Goal: Task Accomplishment & Management: Manage account settings

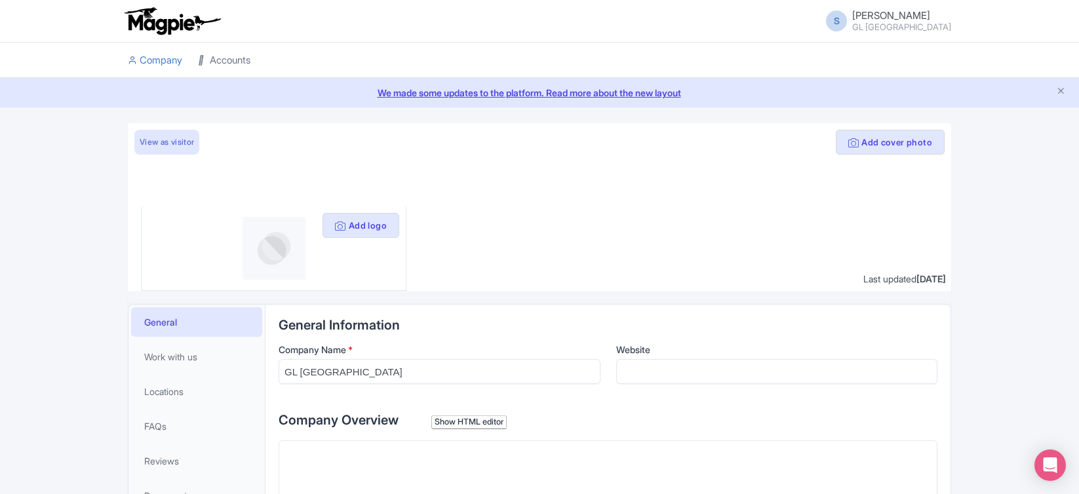
click at [226, 60] on link "Accounts" at bounding box center [224, 61] width 52 height 36
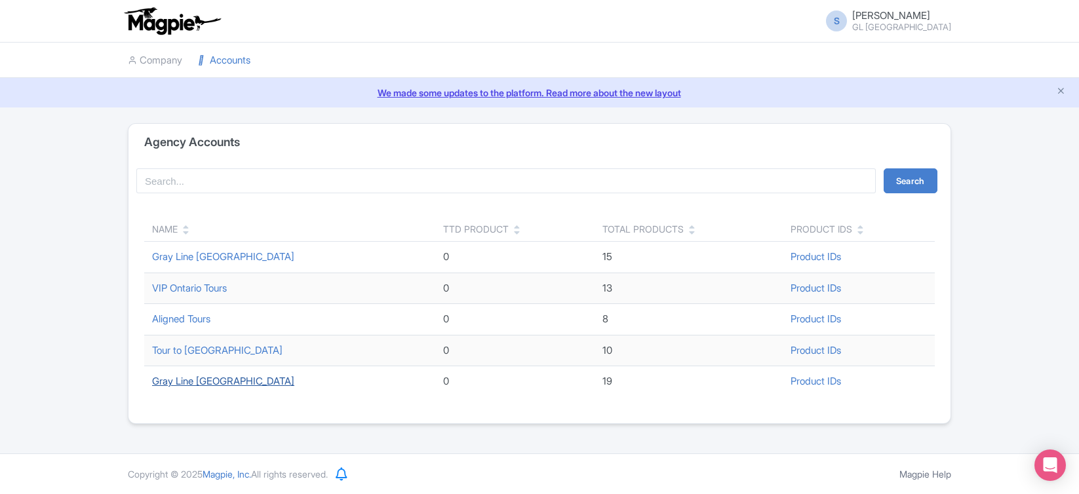
click at [214, 383] on link "Gray Line [GEOGRAPHIC_DATA]" at bounding box center [223, 381] width 142 height 12
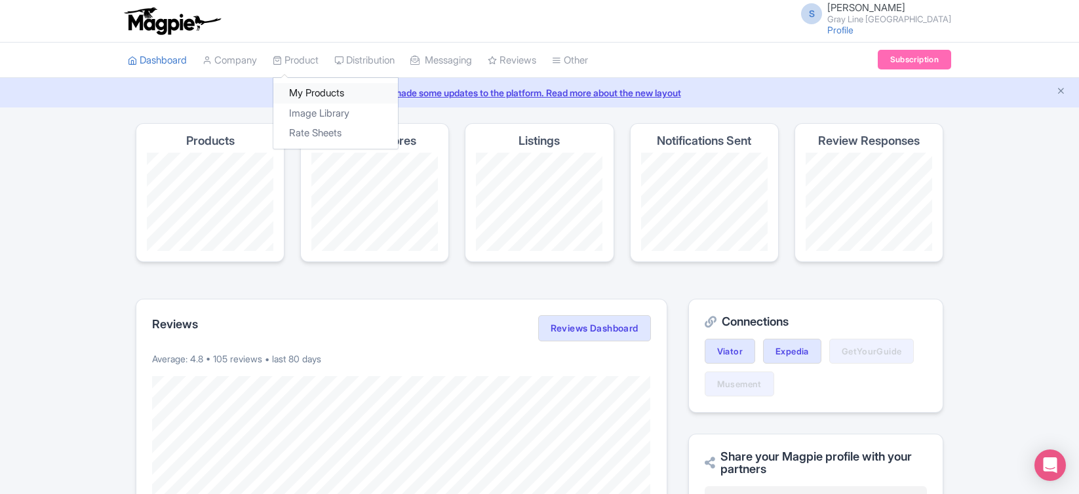
click at [314, 102] on link "My Products" at bounding box center [335, 93] width 125 height 20
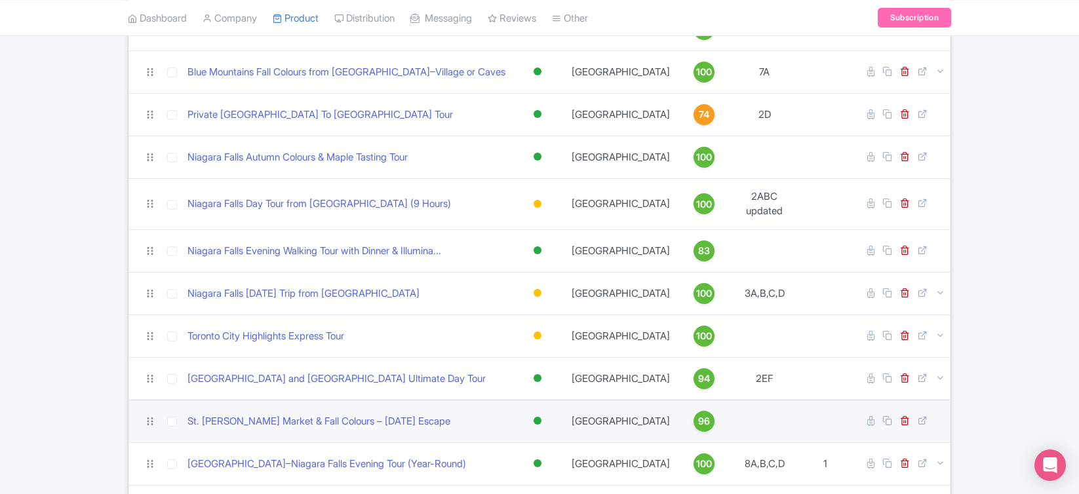
scroll to position [357, 0]
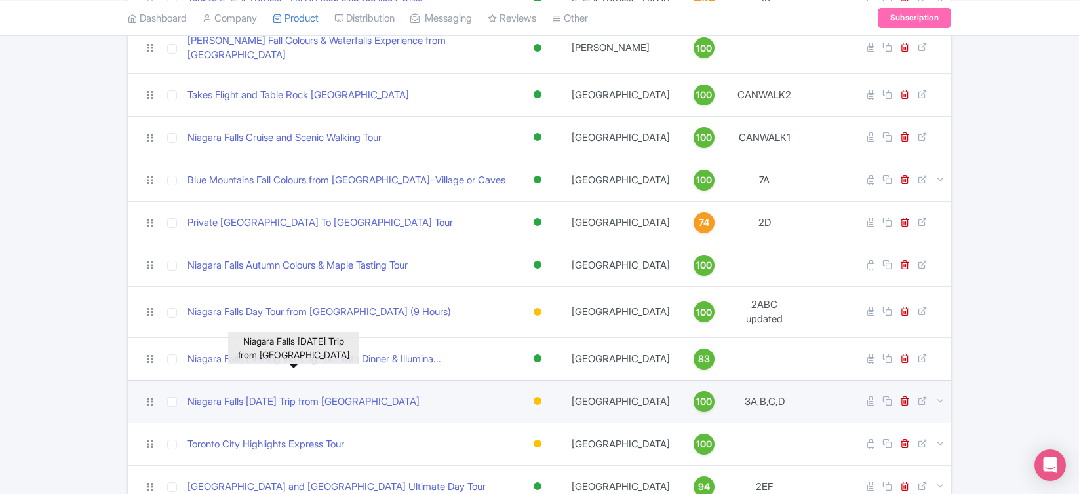
click at [352, 395] on link "Niagara Falls [DATE] Trip from [GEOGRAPHIC_DATA]" at bounding box center [304, 402] width 232 height 15
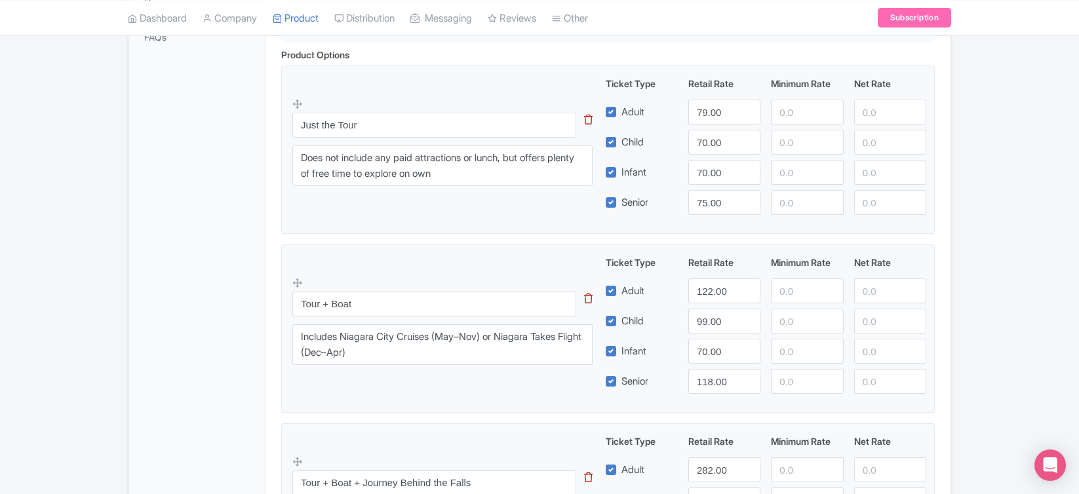
scroll to position [490, 0]
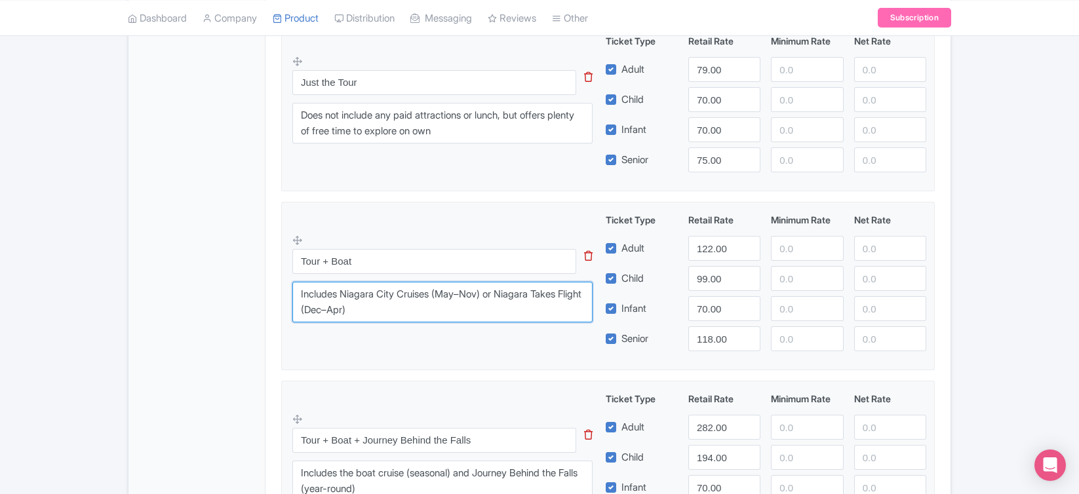
click at [391, 310] on textarea "Includes Niagara City Cruises (May–Nov) or Niagara Takes Flight (Dec–Apr)" at bounding box center [442, 302] width 300 height 41
click at [515, 292] on textarea "Includes Niagara City Cruises (May–Nov) or Niagara Takes Flight (Dec–Apr)" at bounding box center [442, 302] width 300 height 41
type textarea "Includes Niagara City Cruises (May–Nov) or Niagara Takes Flight (Dec–Apr)"
click at [471, 317] on textarea "Includes Niagara City Cruises (May–Nov) or Niagara Takes Flight (Dec–Apr)" at bounding box center [442, 302] width 300 height 41
click at [460, 311] on textarea "Includes Niagara City Cruises (May–Nov) or Niagara Takes Flight (Dec–Apr)" at bounding box center [442, 302] width 300 height 41
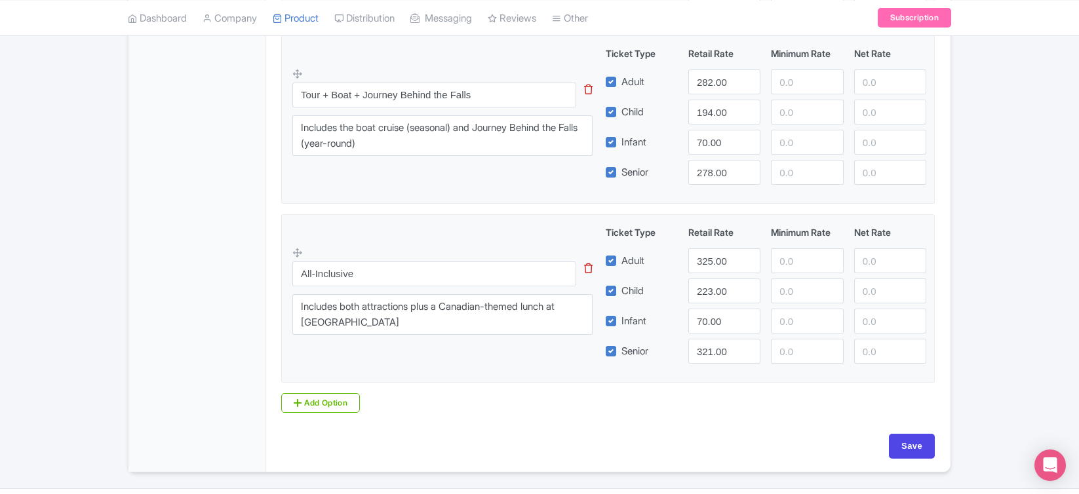
scroll to position [870, 0]
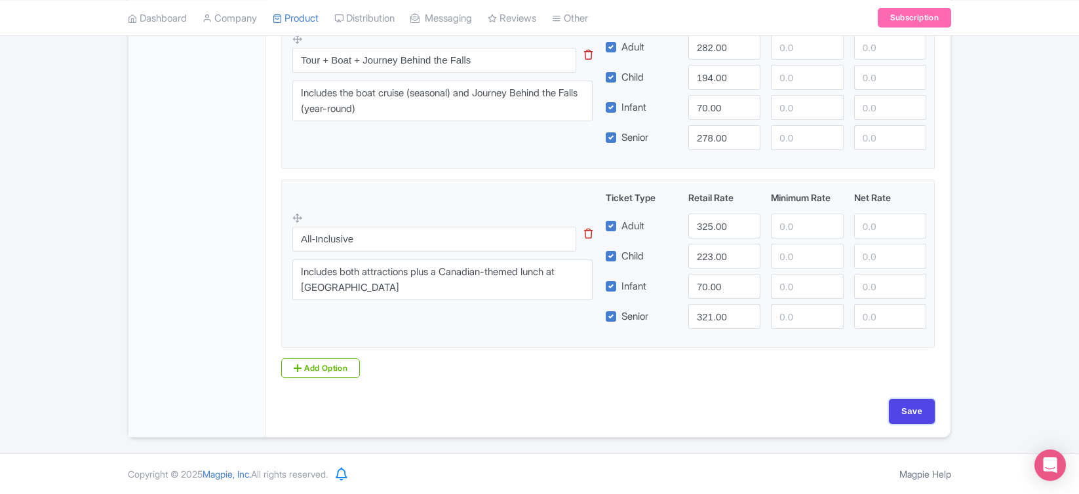
drag, startPoint x: 909, startPoint y: 410, endPoint x: 685, endPoint y: 334, distance: 236.8
click at [908, 407] on input "Save" at bounding box center [912, 411] width 46 height 25
type input "Saving..."
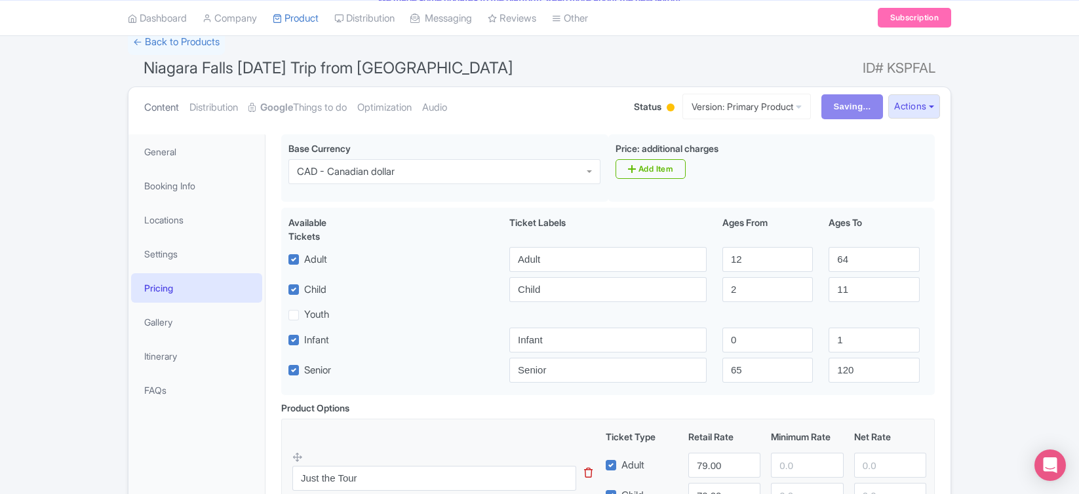
scroll to position [0, 0]
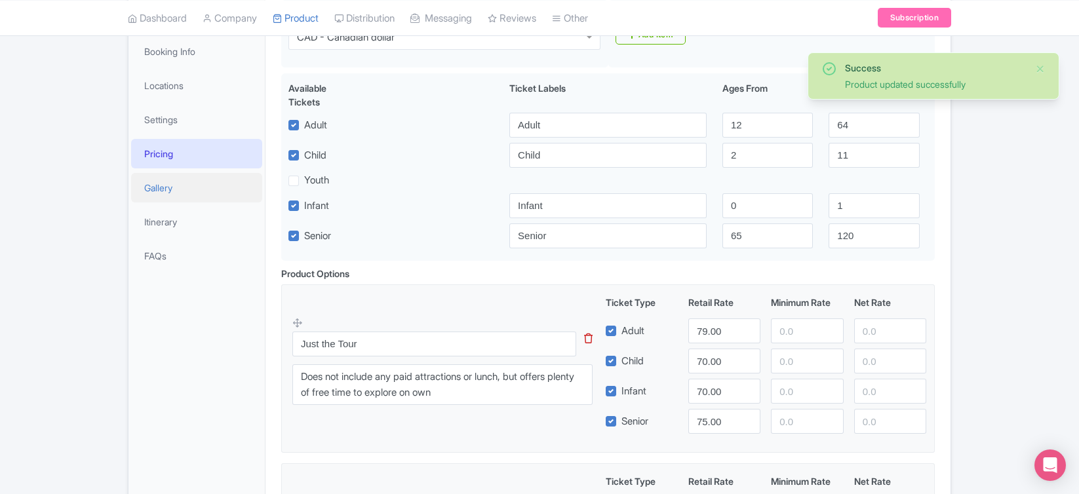
click at [163, 193] on link "Gallery" at bounding box center [196, 188] width 131 height 30
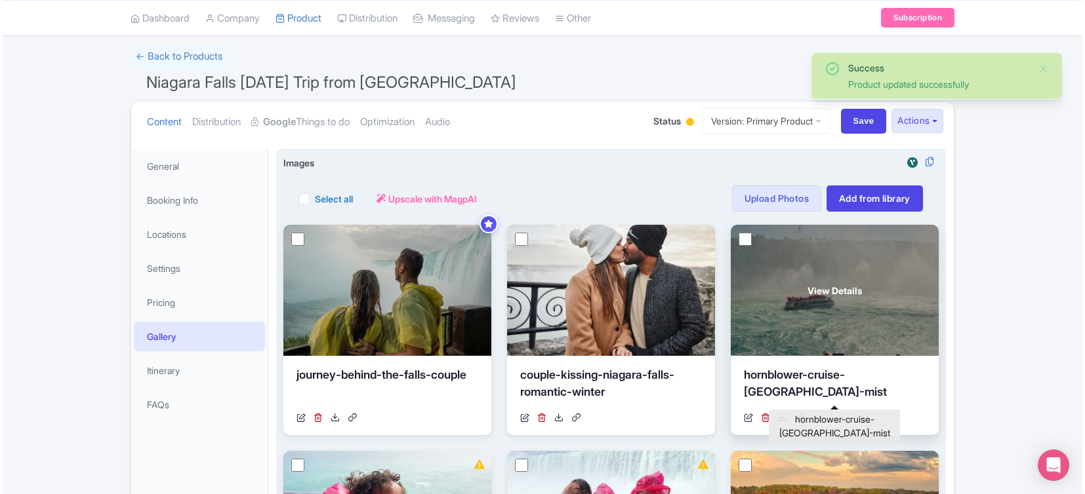
scroll to position [228, 0]
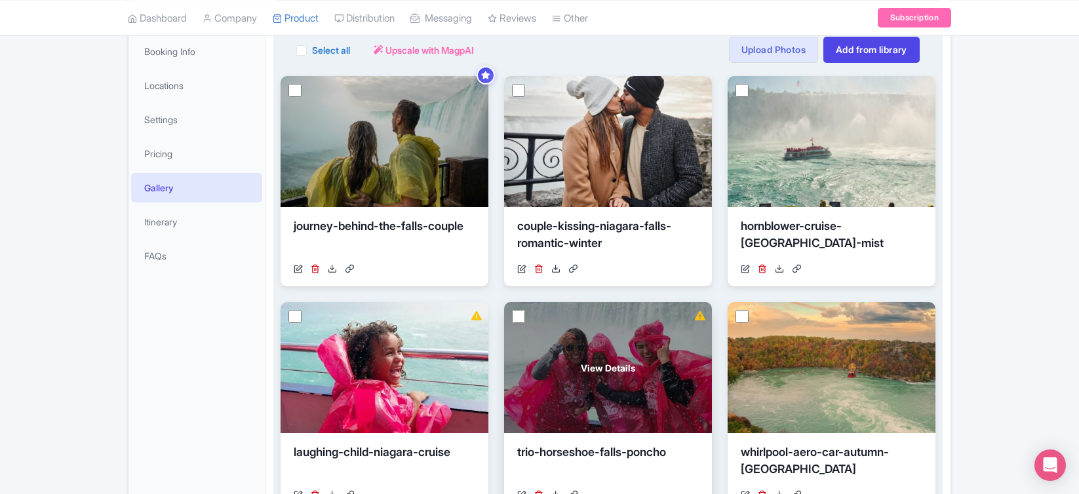
click at [525, 315] on div "View Details" at bounding box center [608, 367] width 208 height 131
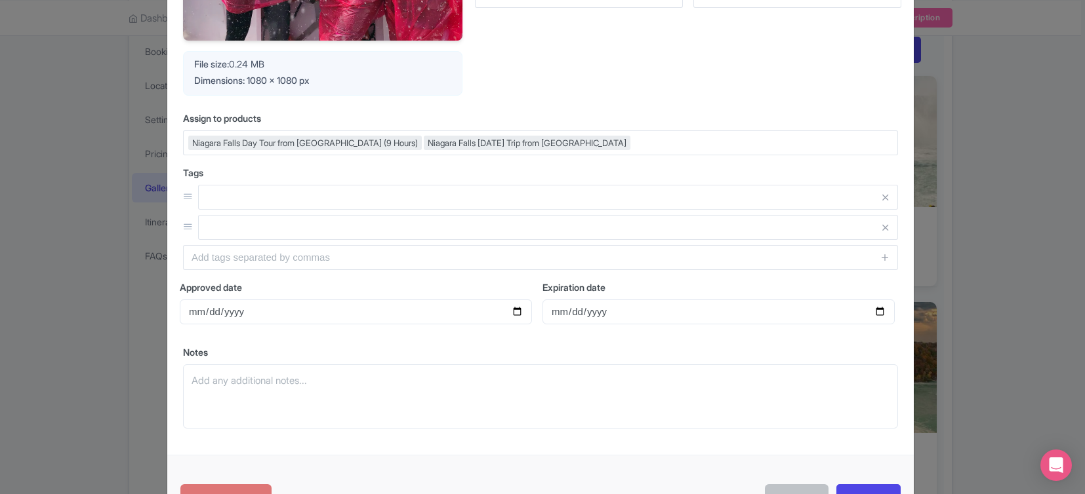
scroll to position [369, 0]
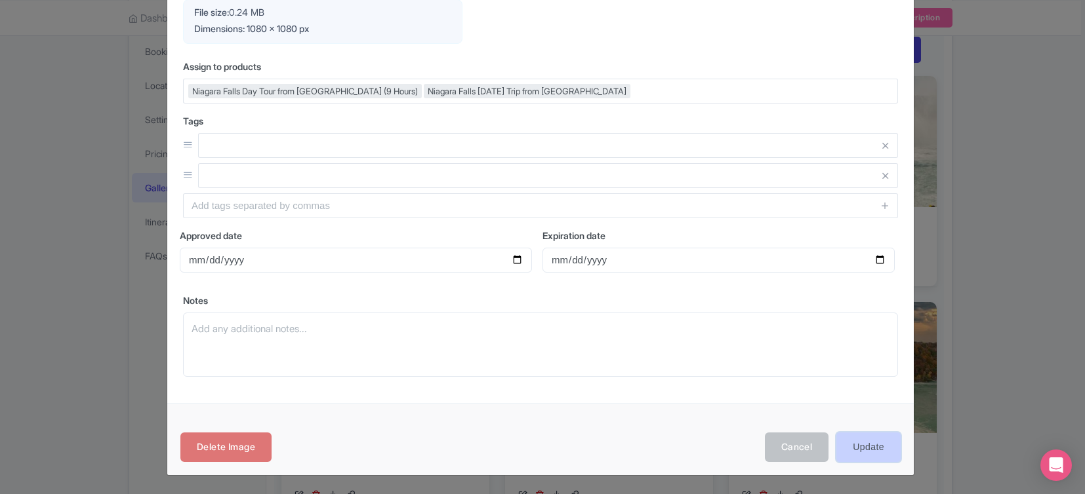
click at [854, 449] on input "Update" at bounding box center [868, 448] width 64 height 30
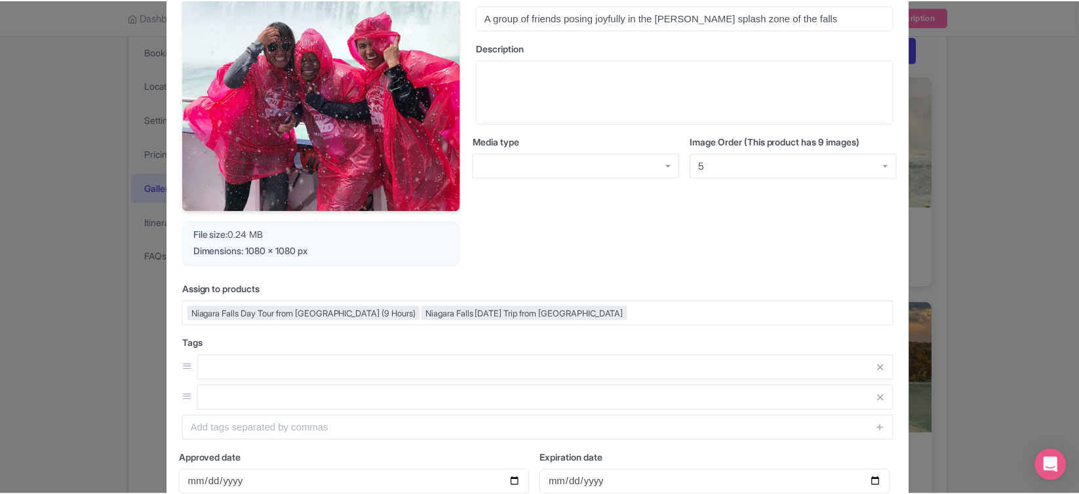
scroll to position [0, 0]
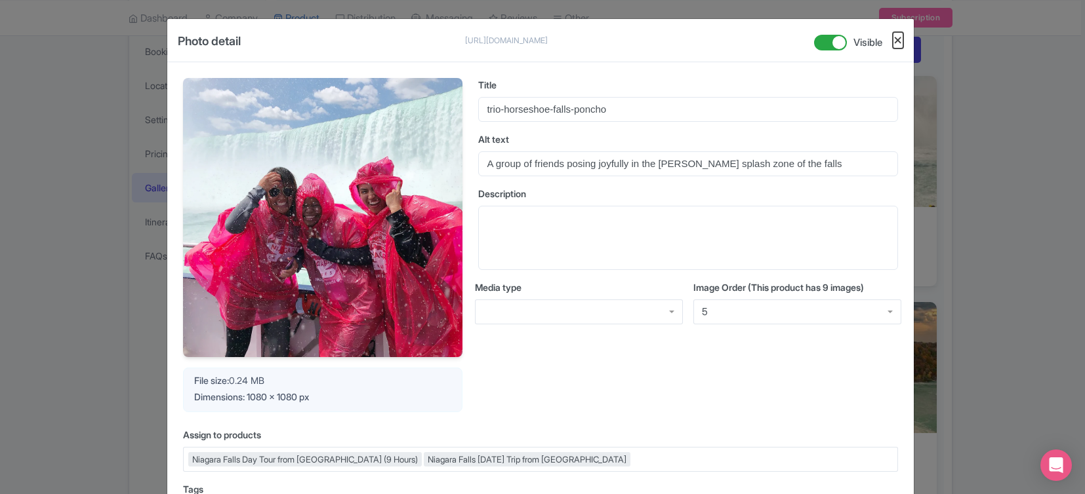
click at [893, 44] on button "Close" at bounding box center [897, 40] width 10 height 16
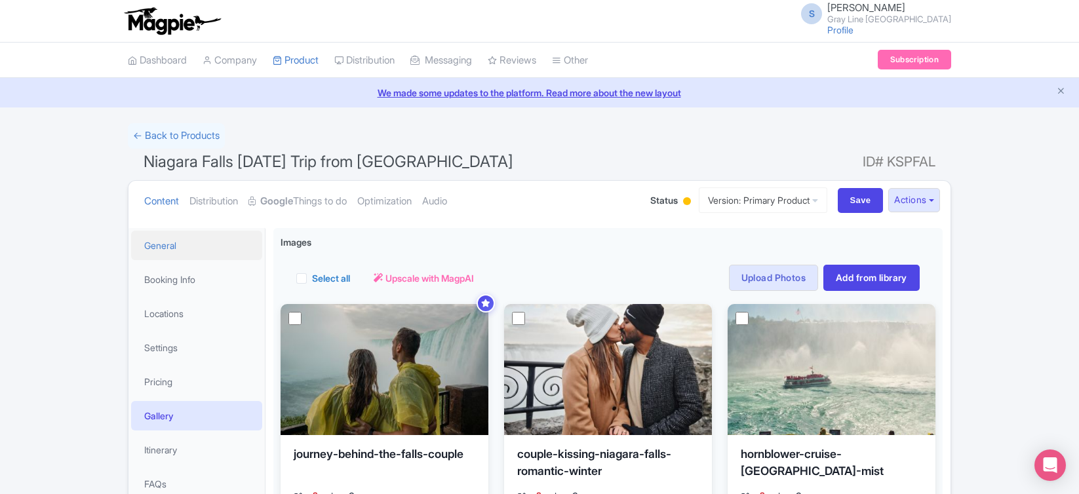
click at [170, 251] on link "General" at bounding box center [196, 246] width 131 height 30
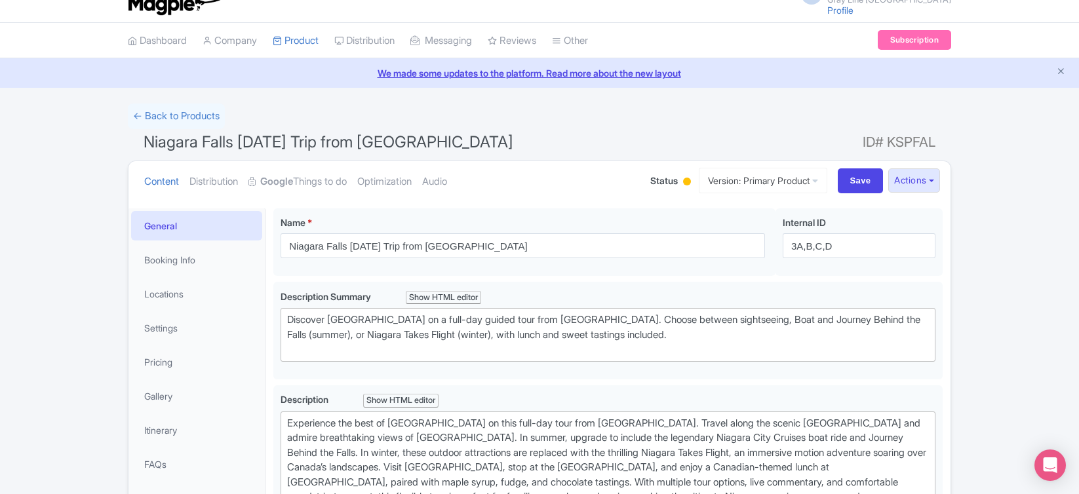
scroll to position [45, 0]
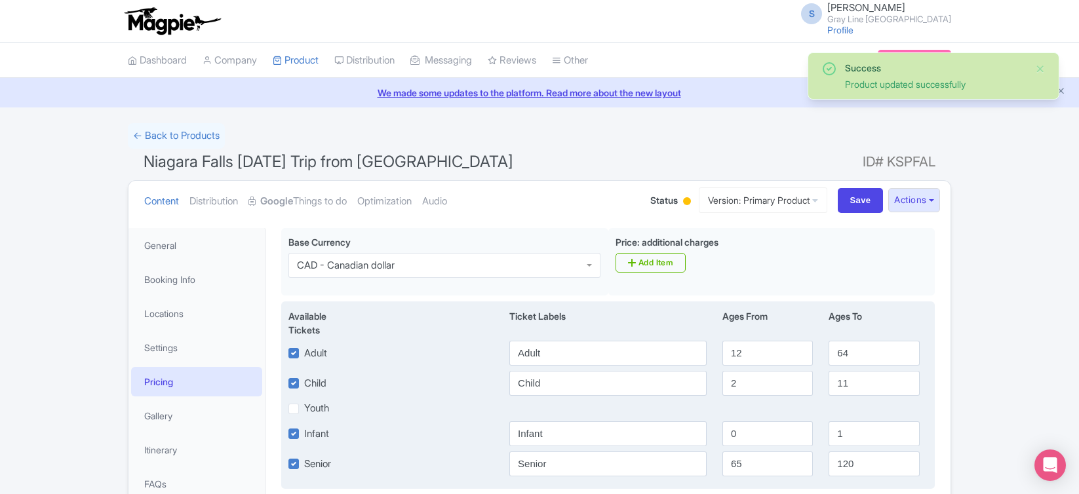
scroll to position [45, 0]
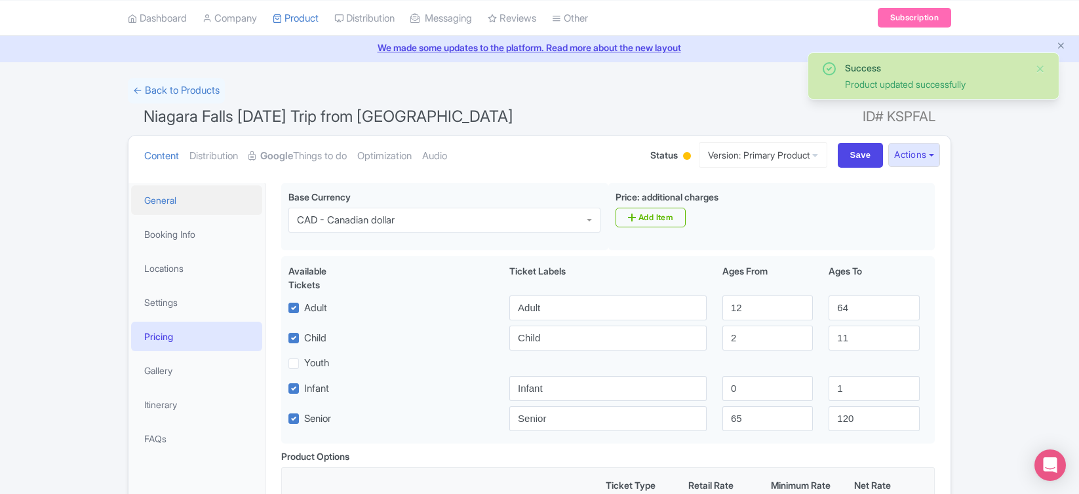
click at [170, 209] on link "General" at bounding box center [196, 201] width 131 height 30
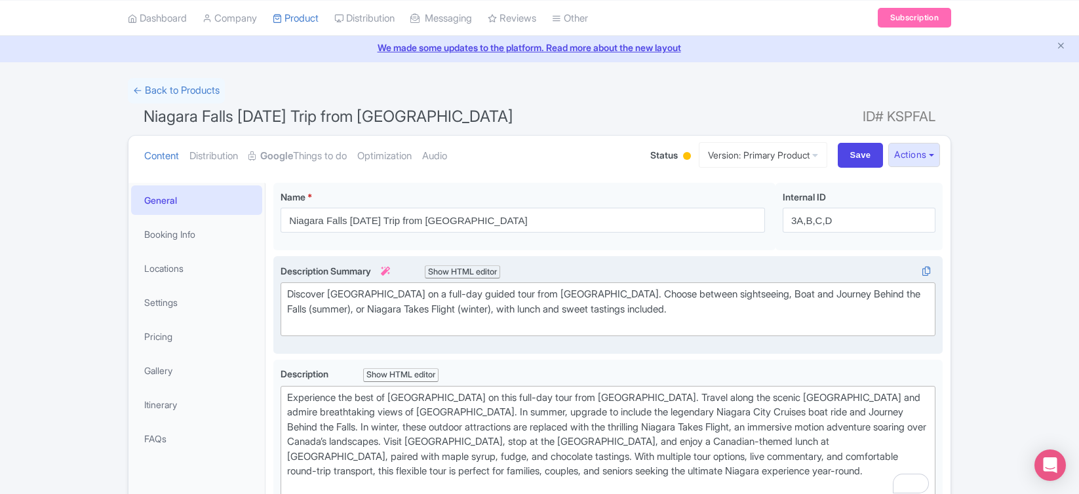
click at [741, 295] on div "Discover Niagara Falls on a full-day guided tour from Toronto. Choose between s…" at bounding box center [608, 309] width 642 height 45
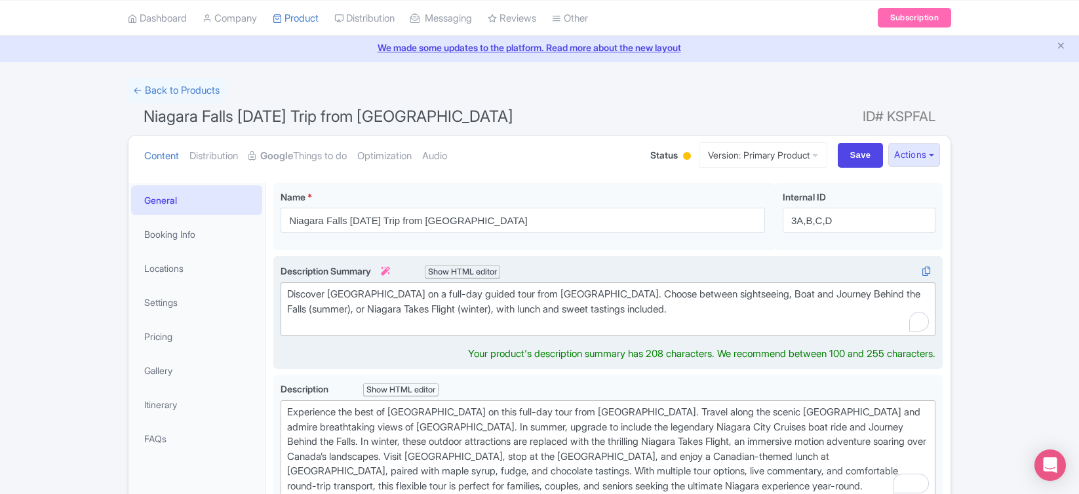
scroll to position [60, 0]
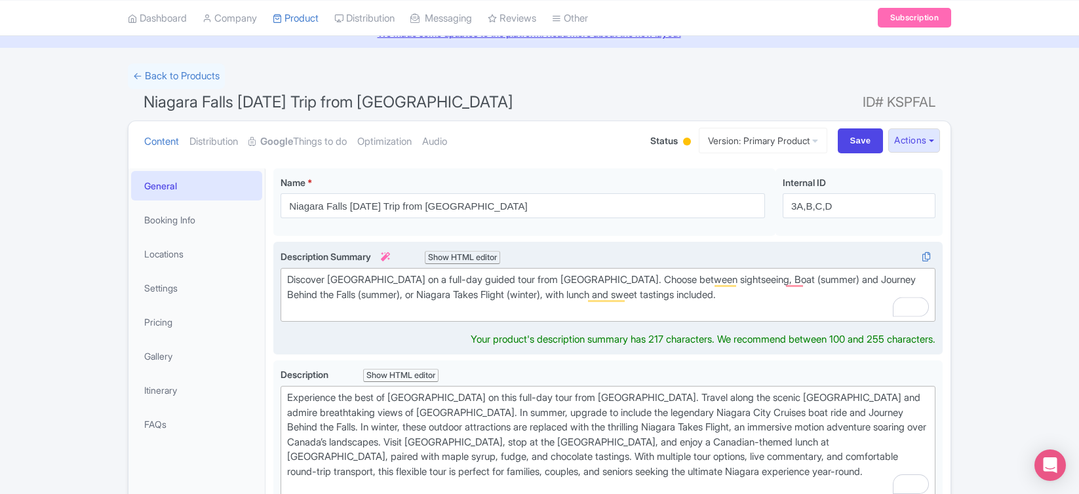
click at [328, 294] on div "Discover Niagara Falls on a full-day guided tour from Toronto. Choose between s…" at bounding box center [608, 295] width 642 height 45
click at [515, 296] on div "Discover Niagara Falls on a full-day guided tour from Toronto. Choose between s…" at bounding box center [608, 295] width 642 height 45
click at [708, 293] on div "Discover Niagara Falls on a full-day guided tour from Toronto. Choose between s…" at bounding box center [608, 295] width 642 height 45
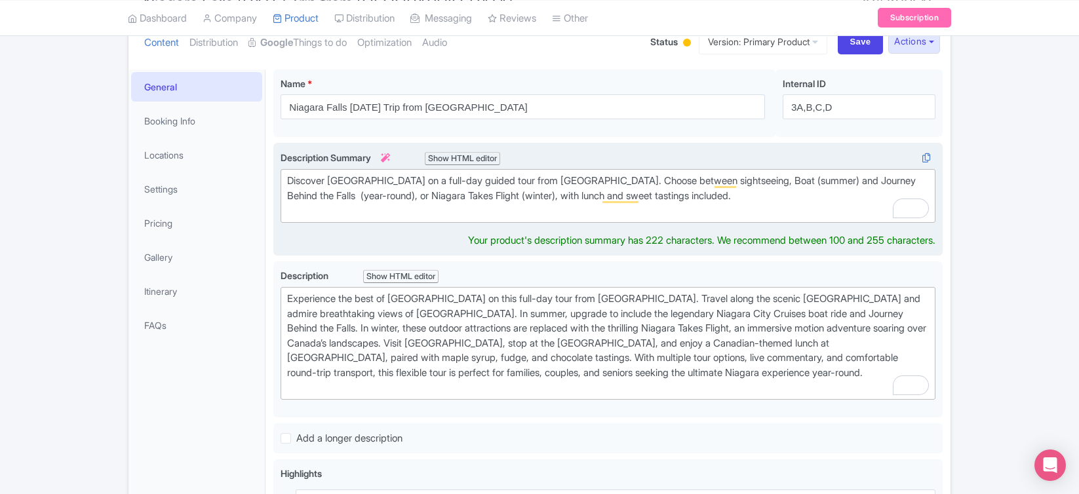
scroll to position [165, 0]
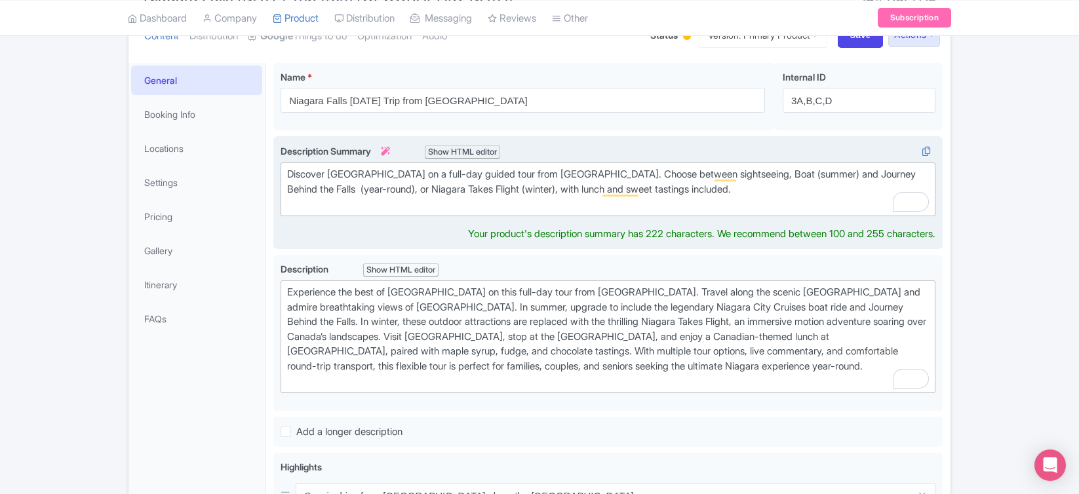
click at [523, 191] on div "Discover Niagara Falls on a full-day guided tour from Toronto. Choose between s…" at bounding box center [608, 189] width 642 height 45
click at [724, 190] on div "Discover Niagara Falls on a full-day guided tour from Toronto. Choose between s…" at bounding box center [608, 189] width 642 height 45
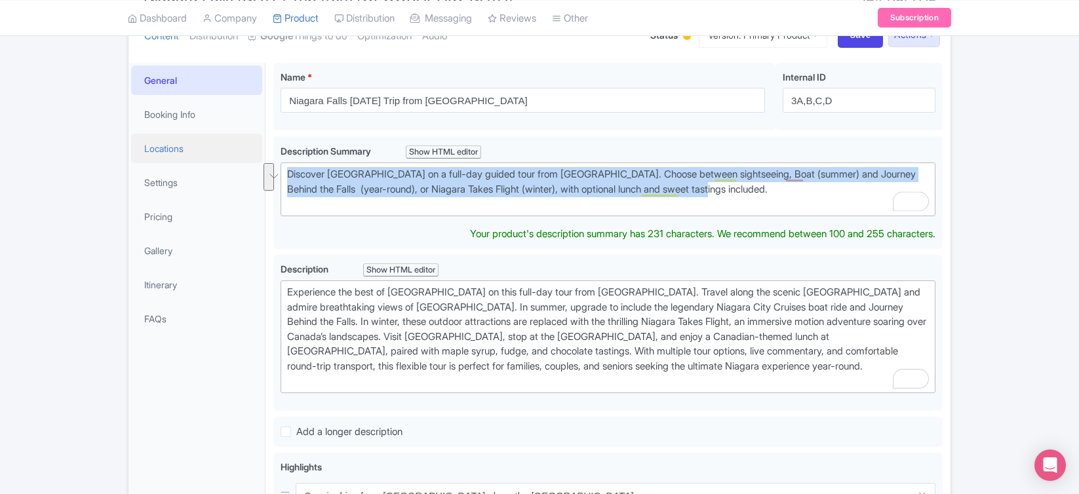
drag, startPoint x: 749, startPoint y: 196, endPoint x: 220, endPoint y: 157, distance: 531.3
click at [231, 159] on div "General Booking Info Locations Settings Pricing Gallery Itinerary FAQs Niagara …" at bounding box center [540, 503] width 822 height 896
copy div "Discover Niagara Falls on a full-day guided tour from Toronto. Choose between s…"
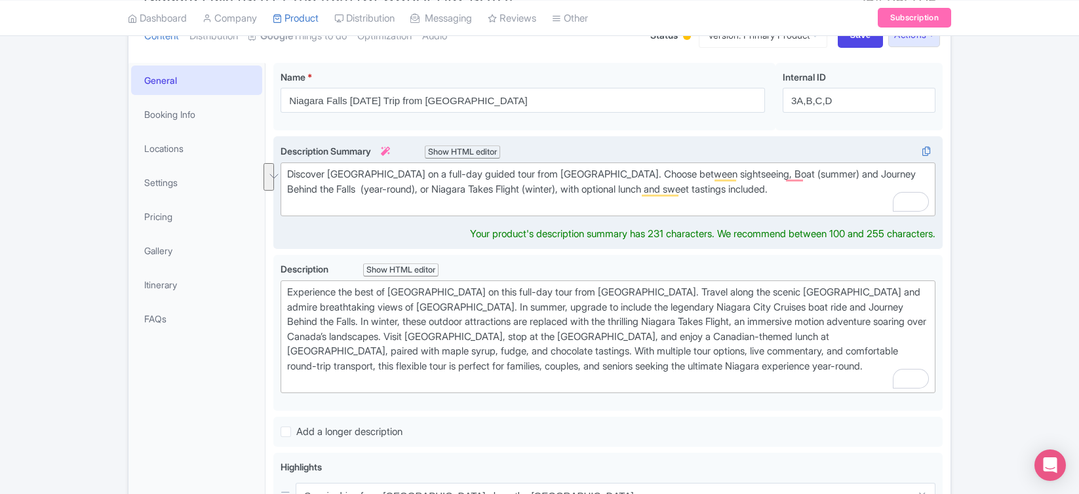
click at [619, 201] on div "Discover Niagara Falls on a full-day guided tour from Toronto. Choose between s…" at bounding box center [608, 189] width 642 height 45
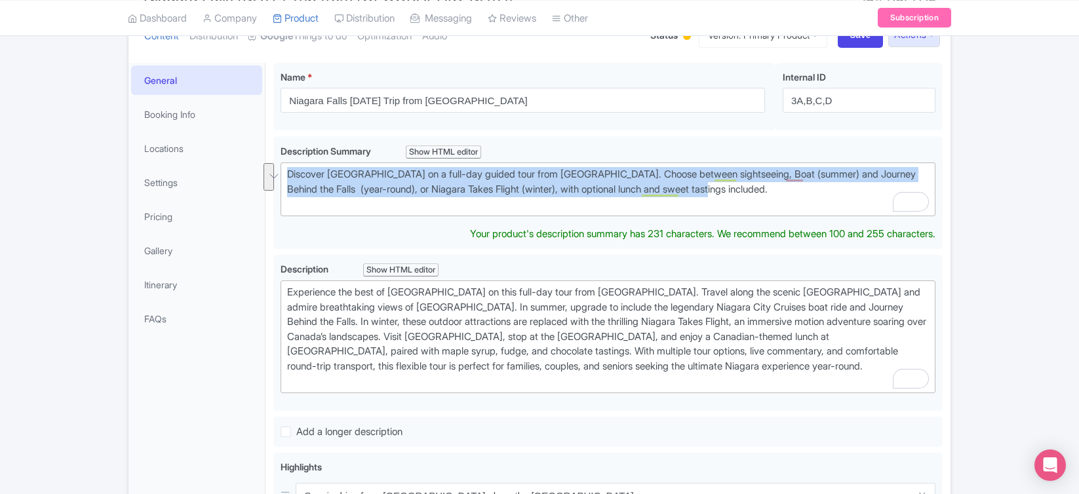
drag, startPoint x: 754, startPoint y: 188, endPoint x: 266, endPoint y: 142, distance: 490.6
click at [266, 142] on div "Niagara Falls Discovery Day Trip from Toronto Name * i Niagara Falls Discovery …" at bounding box center [608, 503] width 685 height 896
paste trix-editor "<div>Discover Niagara Falls on a full-day guided tour from Toronto, with your c…"
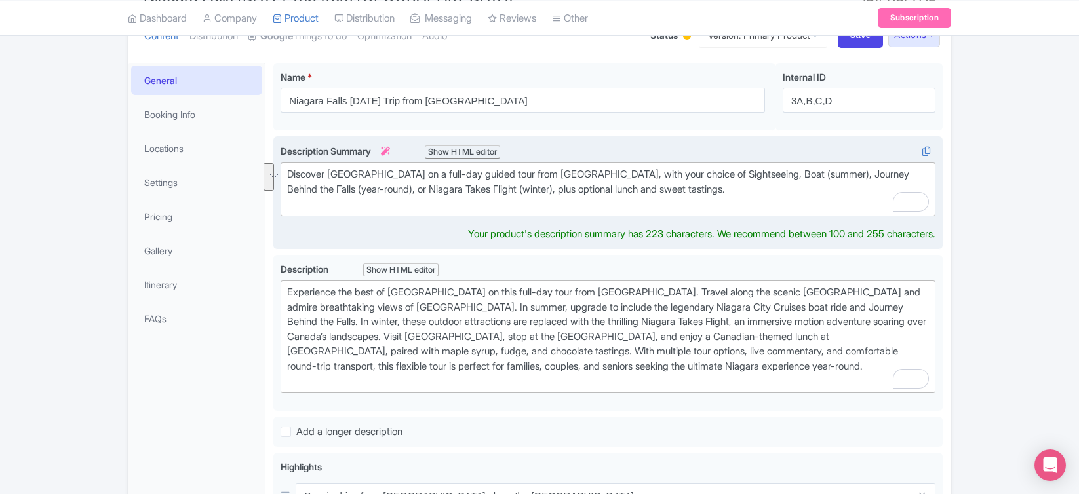
type trix-editor "<div>Discover Niagara Falls on a full-day guided tour from Toronto, with your c…"
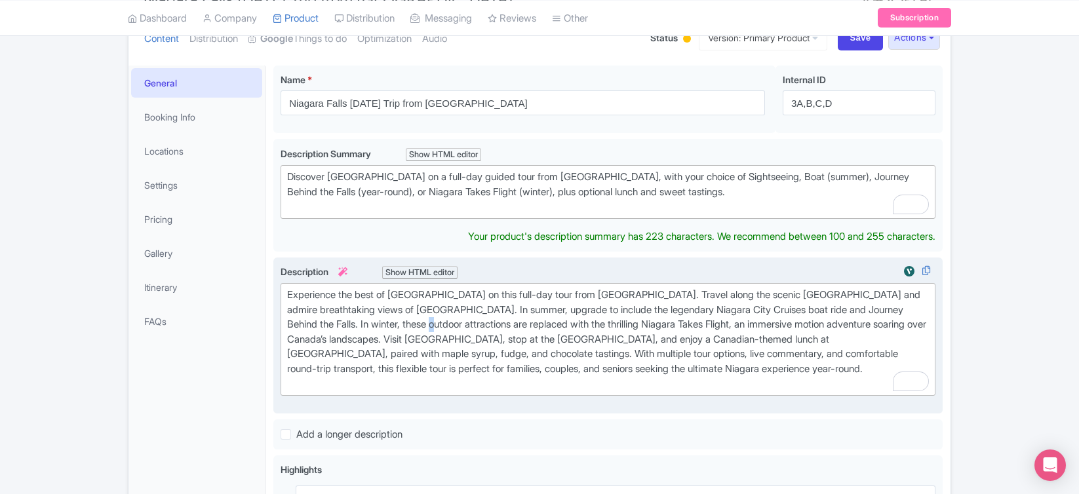
scroll to position [148, 0]
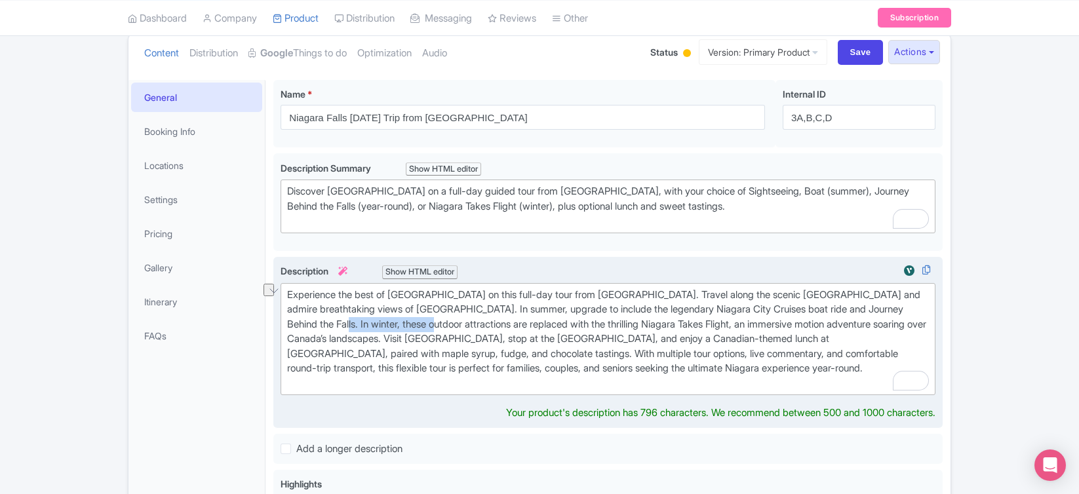
drag, startPoint x: 437, startPoint y: 327, endPoint x: 330, endPoint y: 324, distance: 106.9
click at [338, 326] on div "Experience the best of Niagara Falls on this full-day tour from Toronto. Travel…" at bounding box center [608, 340] width 642 height 104
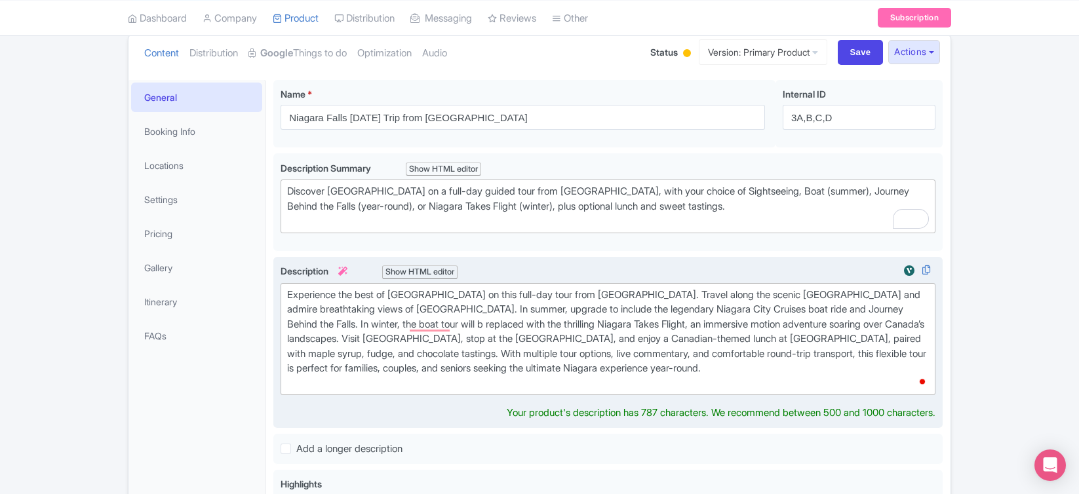
type trix-editor "<div>Experience the best of Niagara Falls on this full-day tour from Toronto. T…"
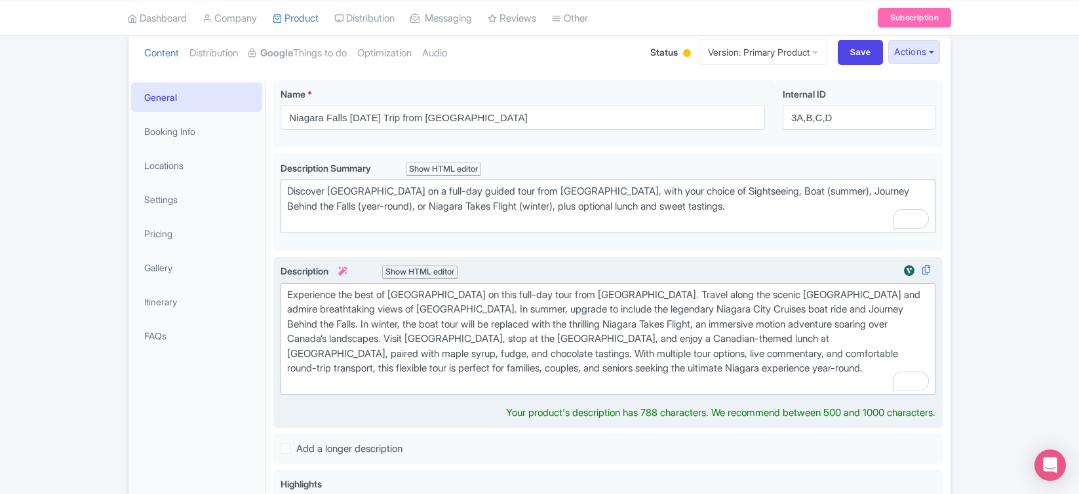
click at [691, 357] on div "Experience the best of [GEOGRAPHIC_DATA] on this full-day tour from [GEOGRAPHIC…" at bounding box center [608, 340] width 642 height 104
click at [857, 368] on div "Experience the best of [GEOGRAPHIC_DATA] on this full-day tour from [GEOGRAPHIC…" at bounding box center [608, 340] width 642 height 104
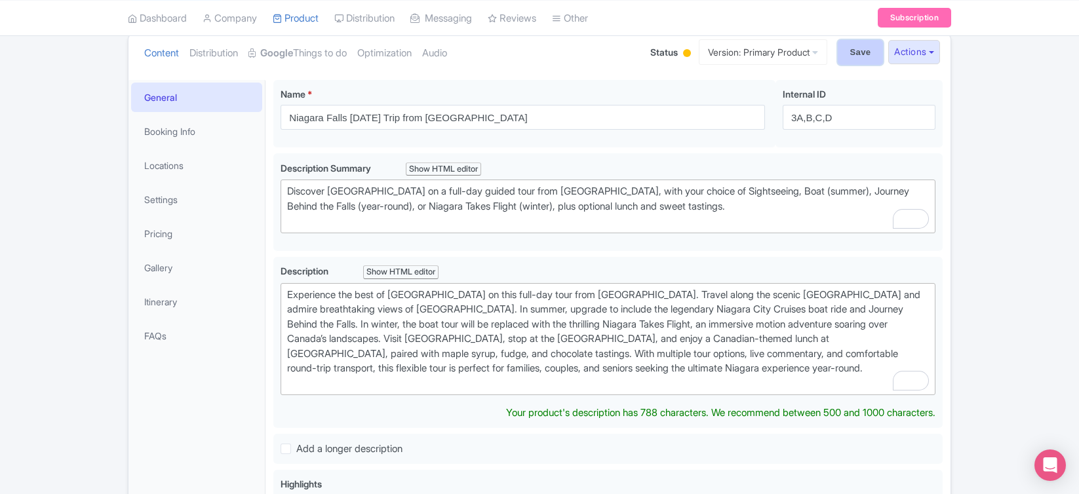
click at [864, 50] on input "Save" at bounding box center [861, 52] width 46 height 25
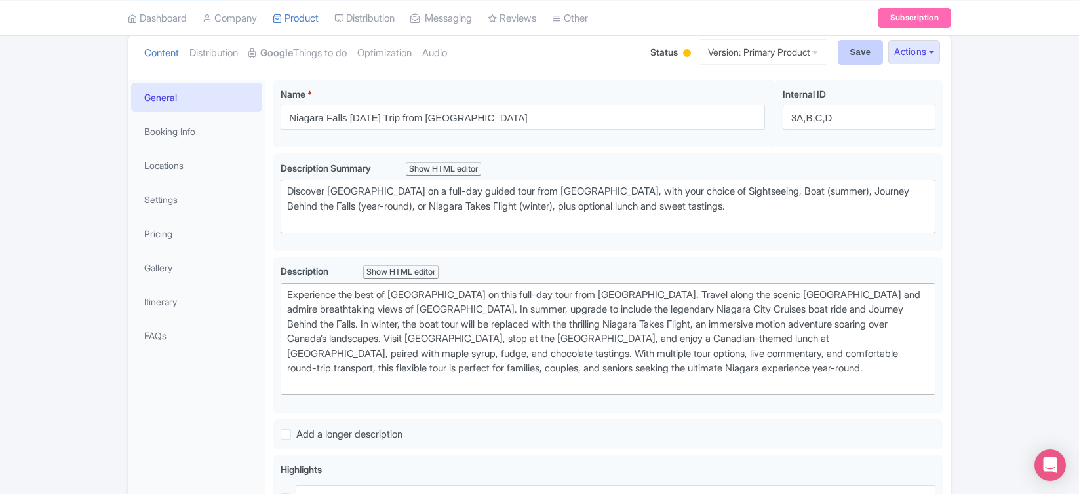
type input "Saving..."
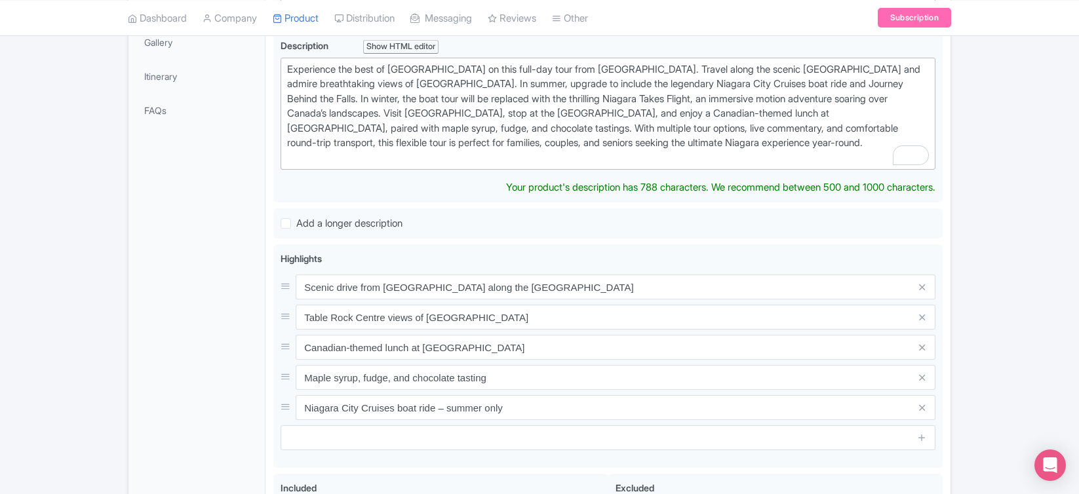
scroll to position [386, 0]
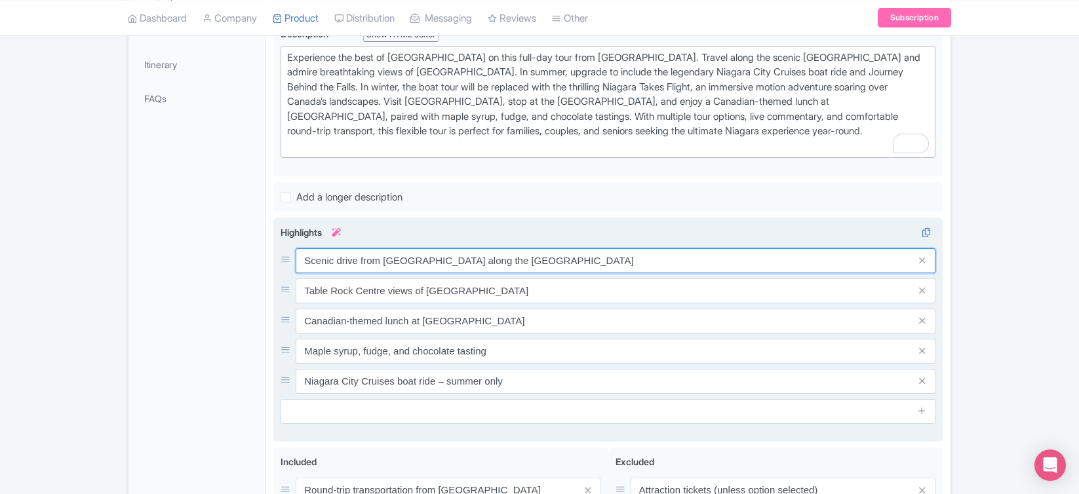
drag, startPoint x: 544, startPoint y: 277, endPoint x: 292, endPoint y: 221, distance: 258.0
click at [292, 221] on div "Scenic drive from [GEOGRAPHIC_DATA] along the [GEOGRAPHIC_DATA] views of [GEOGR…" at bounding box center [607, 330] width 669 height 224
type input "Journey Behind the Falls (optional)"
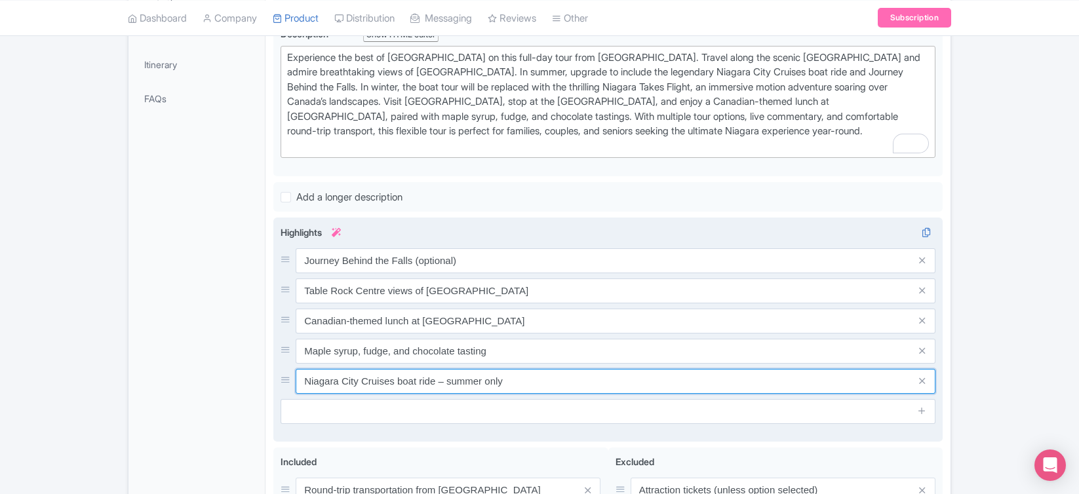
click at [524, 379] on input "Niagara City Cruises boat ride – summer only" at bounding box center [616, 381] width 640 height 25
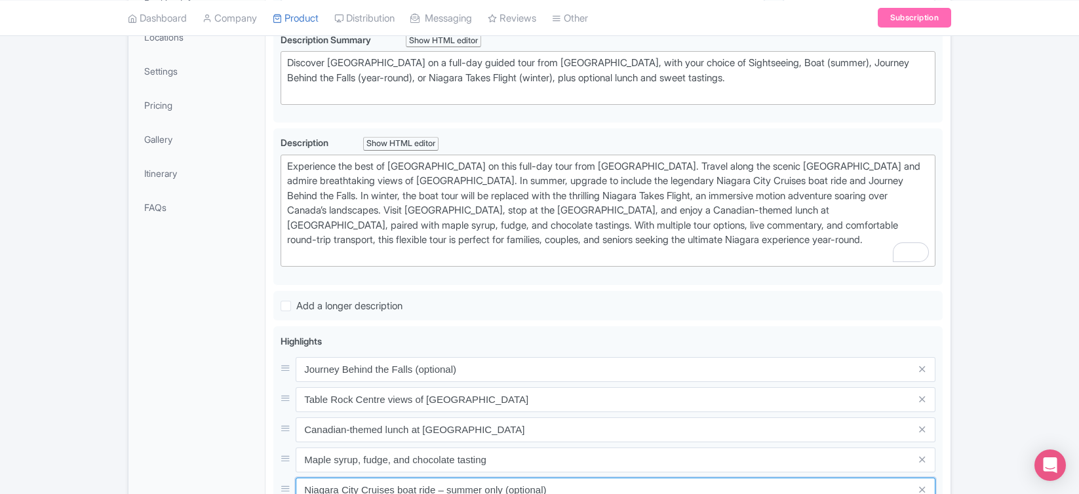
scroll to position [0, 0]
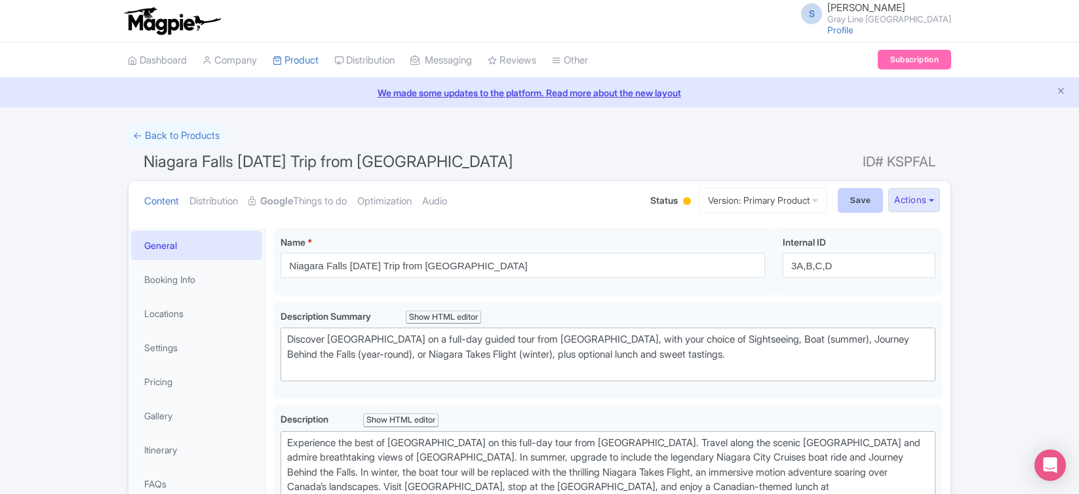
type input "Niagara City Cruises boat ride – summer only (optional)"
click at [855, 197] on input "Save" at bounding box center [861, 200] width 46 height 25
type input "Saving..."
